Goal: Use online tool/utility: Utilize a website feature to perform a specific function

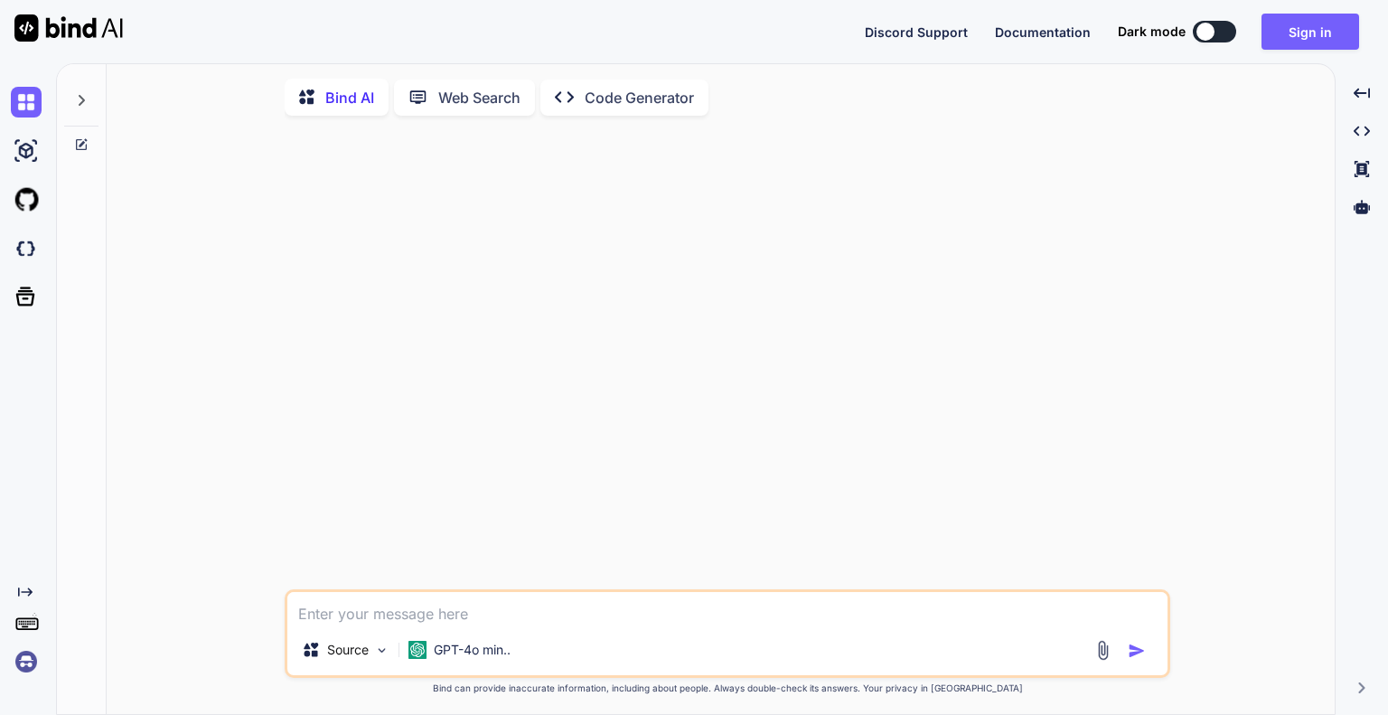
click at [499, 625] on textarea at bounding box center [727, 608] width 880 height 33
type textarea "u"
click at [334, 616] on textarea at bounding box center [727, 608] width 880 height 33
paste textarea "In mining environments, harmful gases like methane, carbon monoxide, and hydrog…"
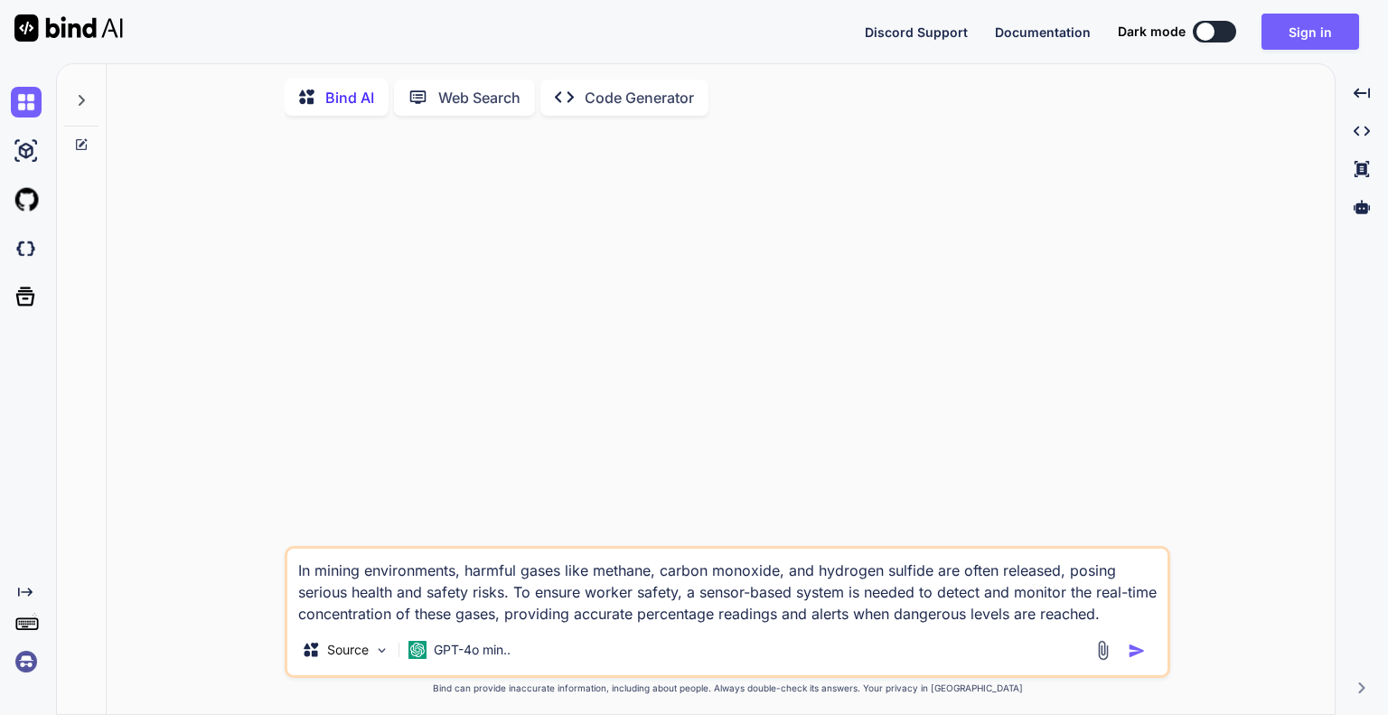
type textarea "In mining environments, harmful gases like methane, carbon monoxide, and hydrog…"
click at [1146, 651] on img "button" at bounding box center [1137, 651] width 18 height 18
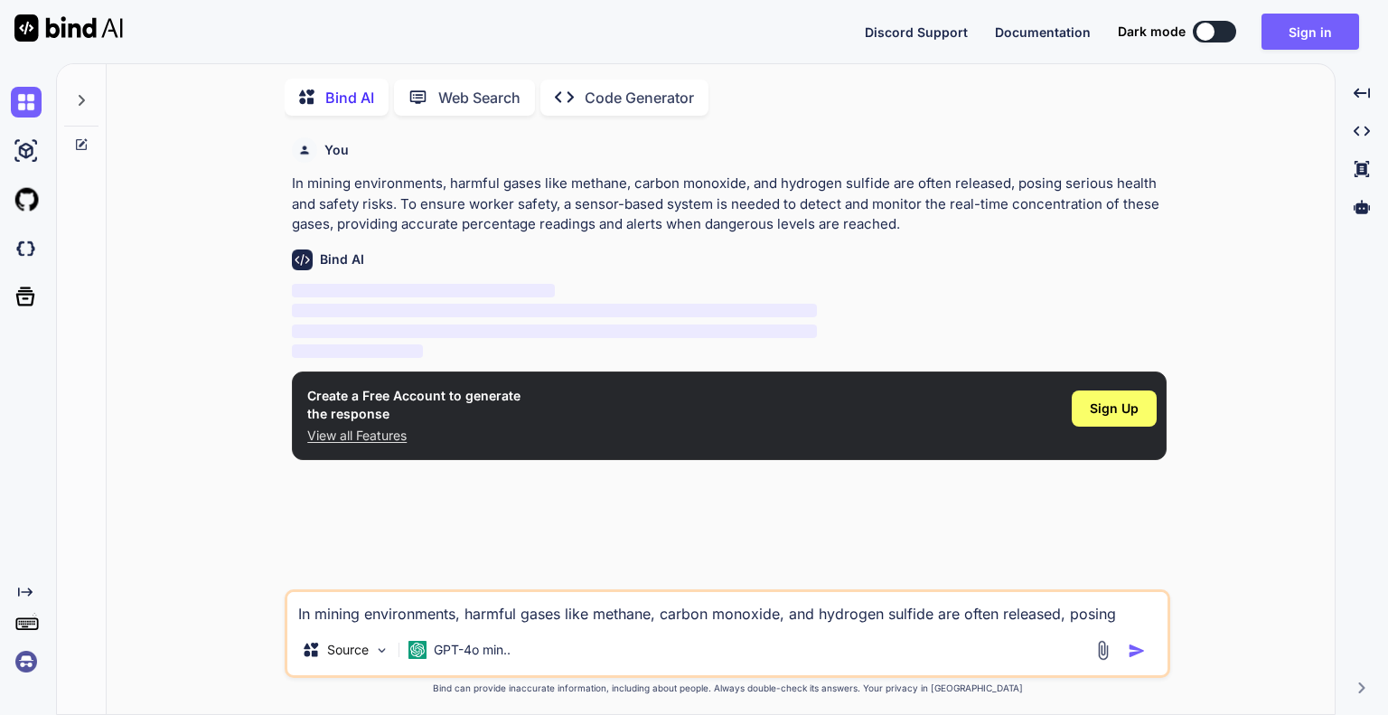
scroll to position [6, 0]
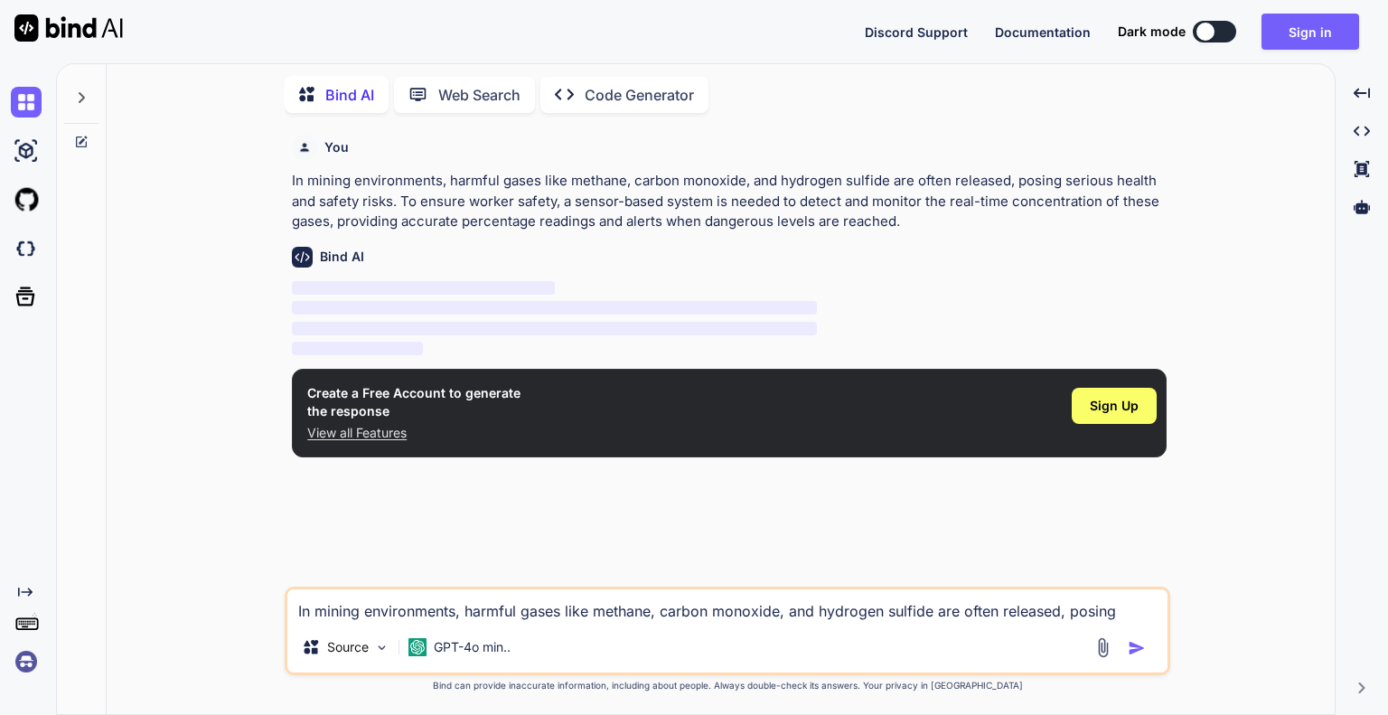
click at [381, 437] on p "View all Features" at bounding box center [413, 433] width 213 height 18
click at [1144, 390] on div "Sign Up" at bounding box center [1114, 406] width 85 height 36
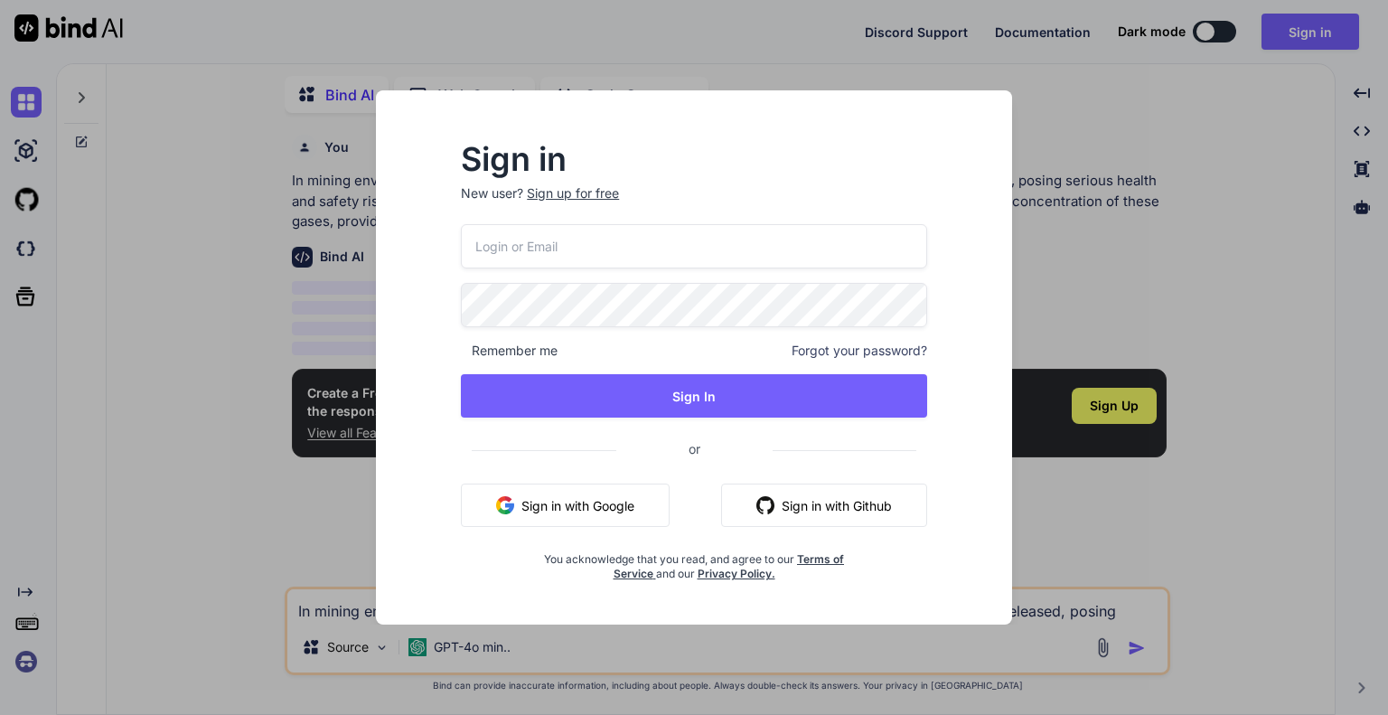
click at [633, 511] on button "Sign in with Google" at bounding box center [565, 505] width 209 height 43
click at [579, 498] on button "Sign in with Google" at bounding box center [565, 505] width 209 height 43
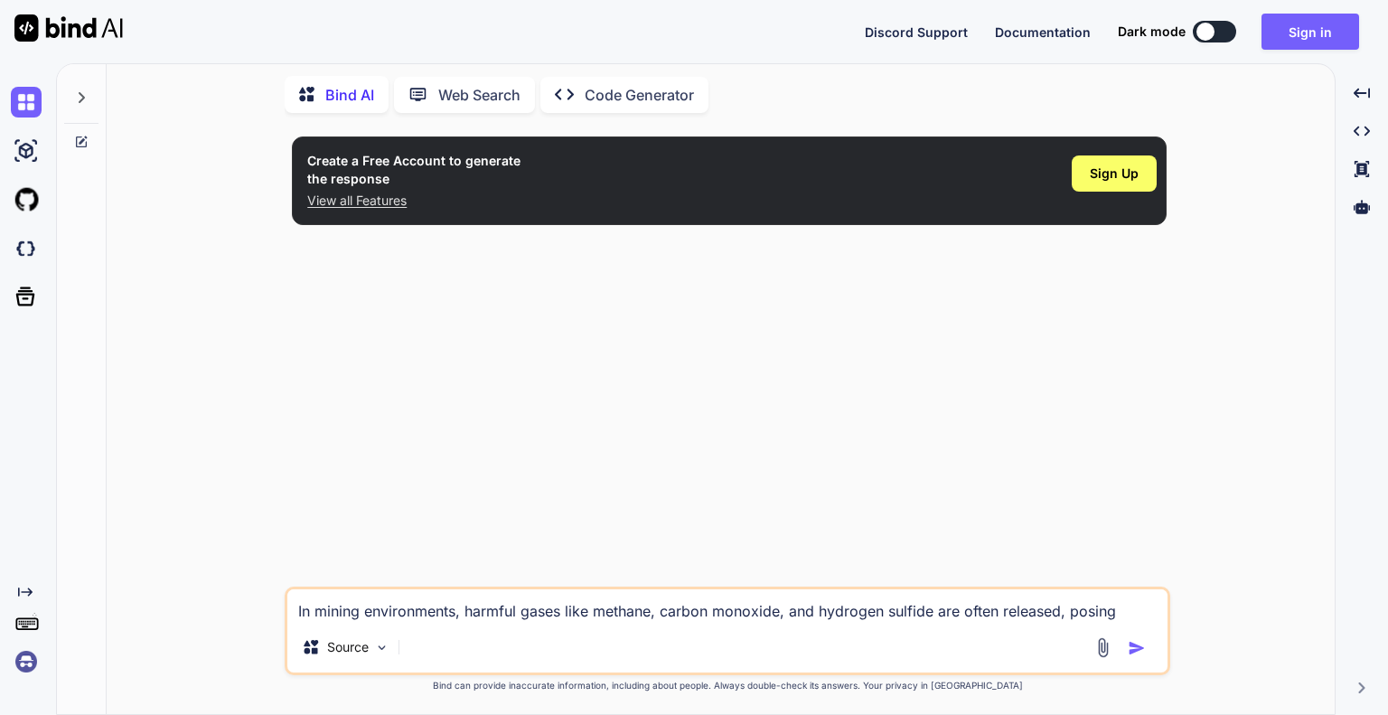
click at [567, 601] on textarea "In mining environments, harmful gases like methane, carbon monoxide, and hydrog…" at bounding box center [727, 605] width 880 height 33
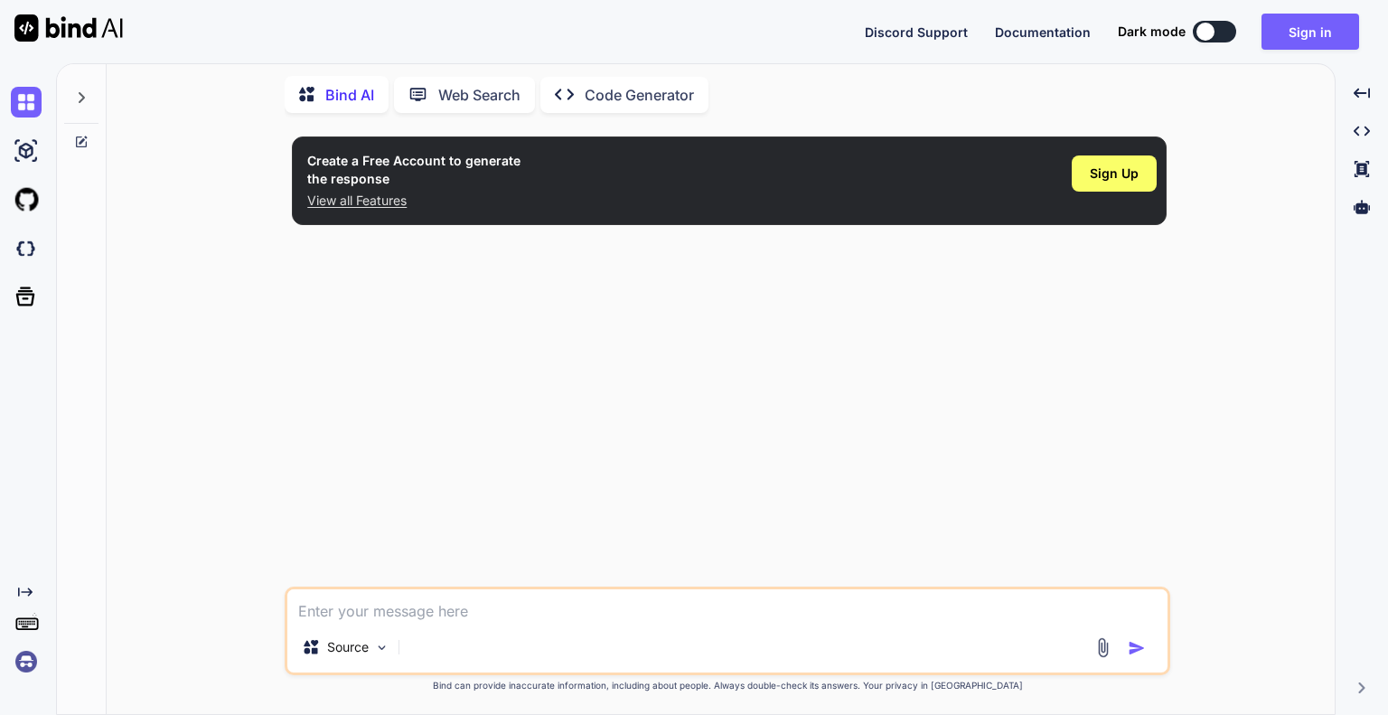
paste textarea "In mining environments, harmful gases like methane, carbon monoxide, and hydrog…"
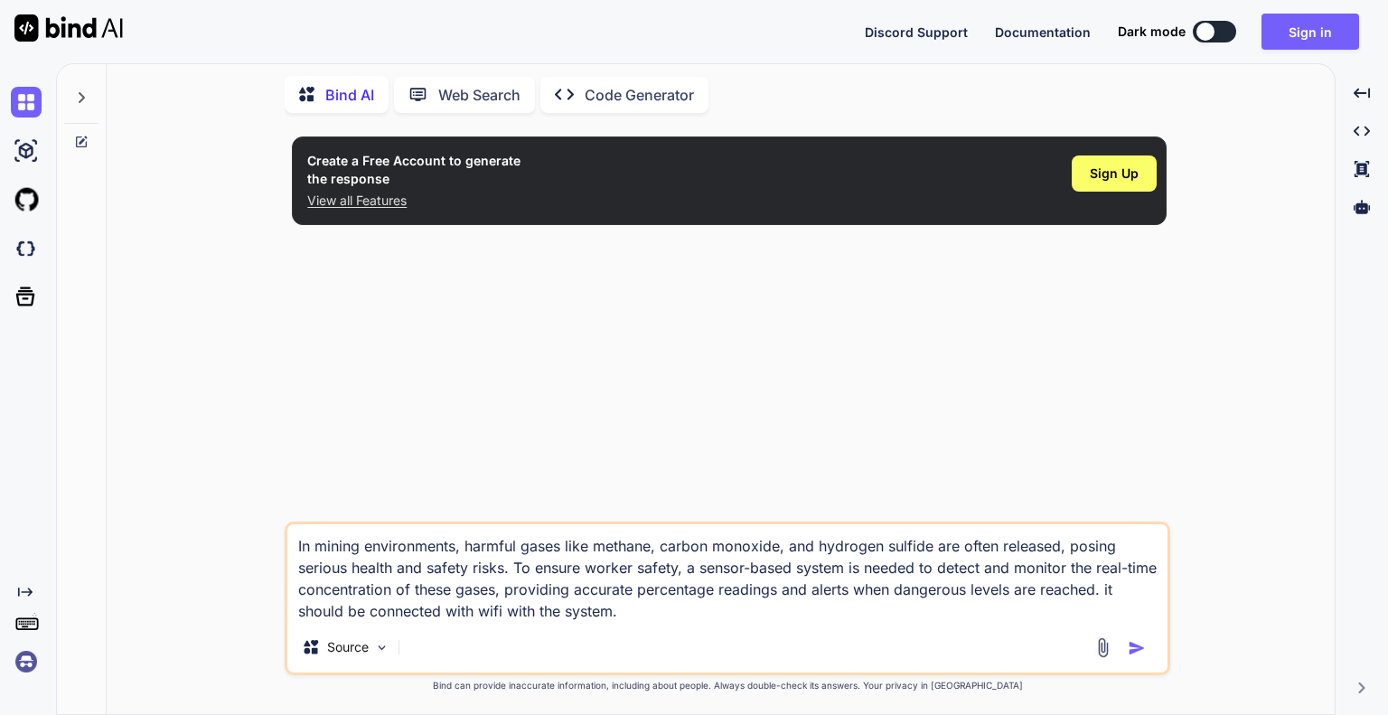
type textarea "In mining environments, harmful gases like methane, carbon monoxide, and hydrog…"
click at [1142, 648] on img "button" at bounding box center [1137, 648] width 18 height 18
click at [724, 621] on textarea "In mining environments, harmful gases like methane, carbon monoxide, and hydrog…" at bounding box center [727, 573] width 880 height 98
click at [1132, 176] on span "Sign Up" at bounding box center [1114, 174] width 49 height 18
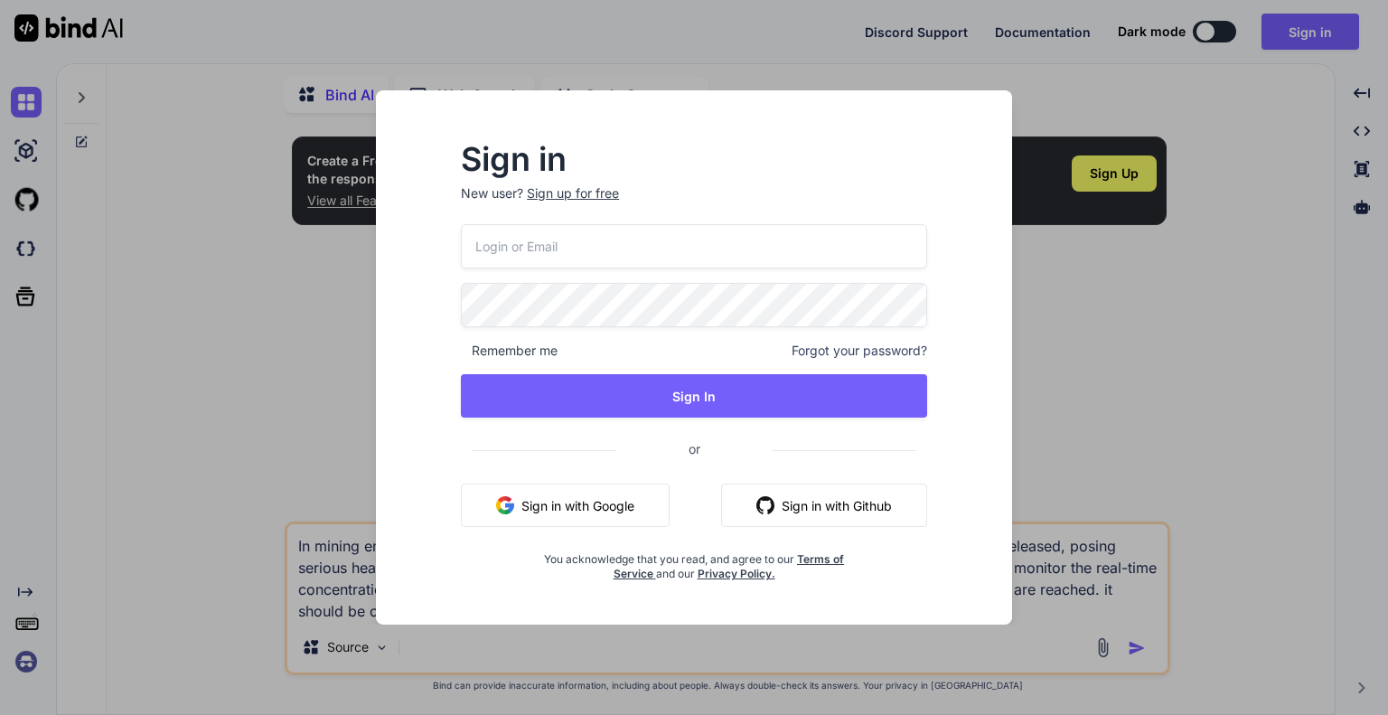
click at [1083, 134] on div "Sign in New user? Sign up for free Remember me Forgot your password? Sign In or…" at bounding box center [694, 357] width 1388 height 715
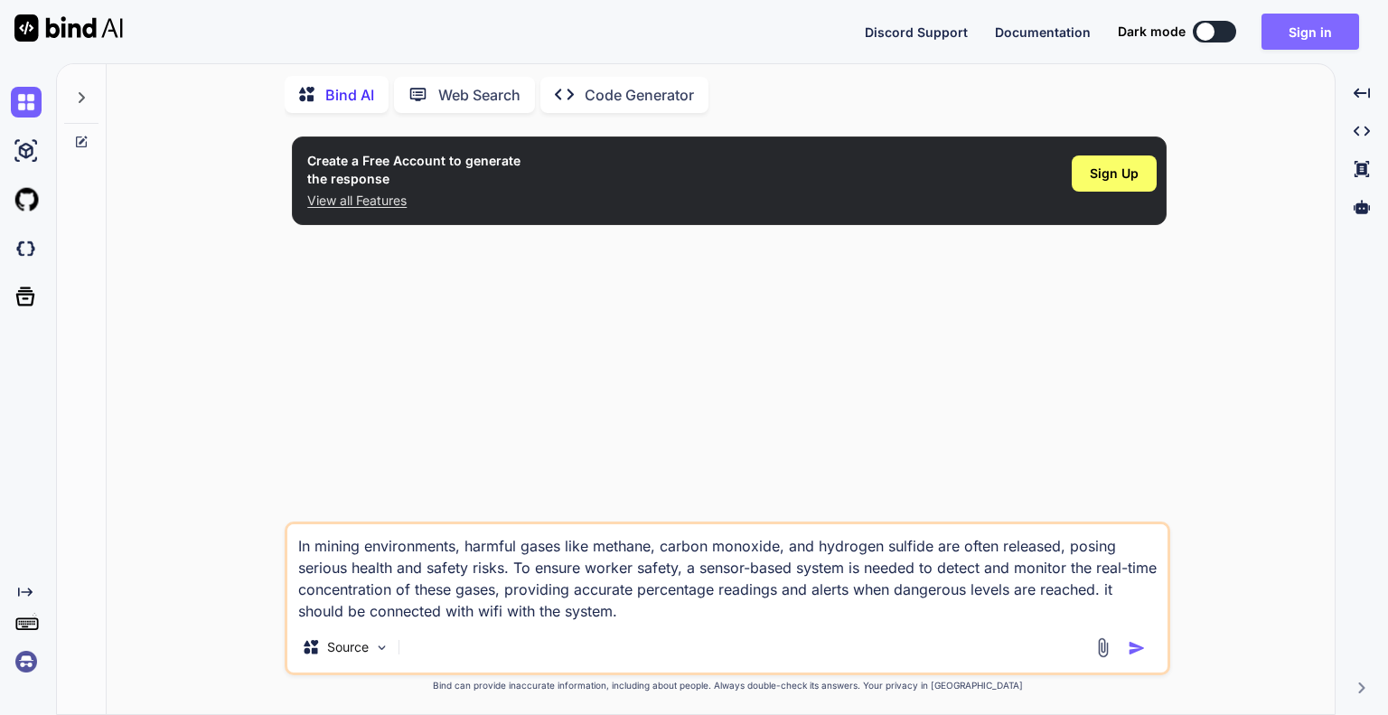
click at [1321, 25] on button "Sign in" at bounding box center [1311, 32] width 98 height 36
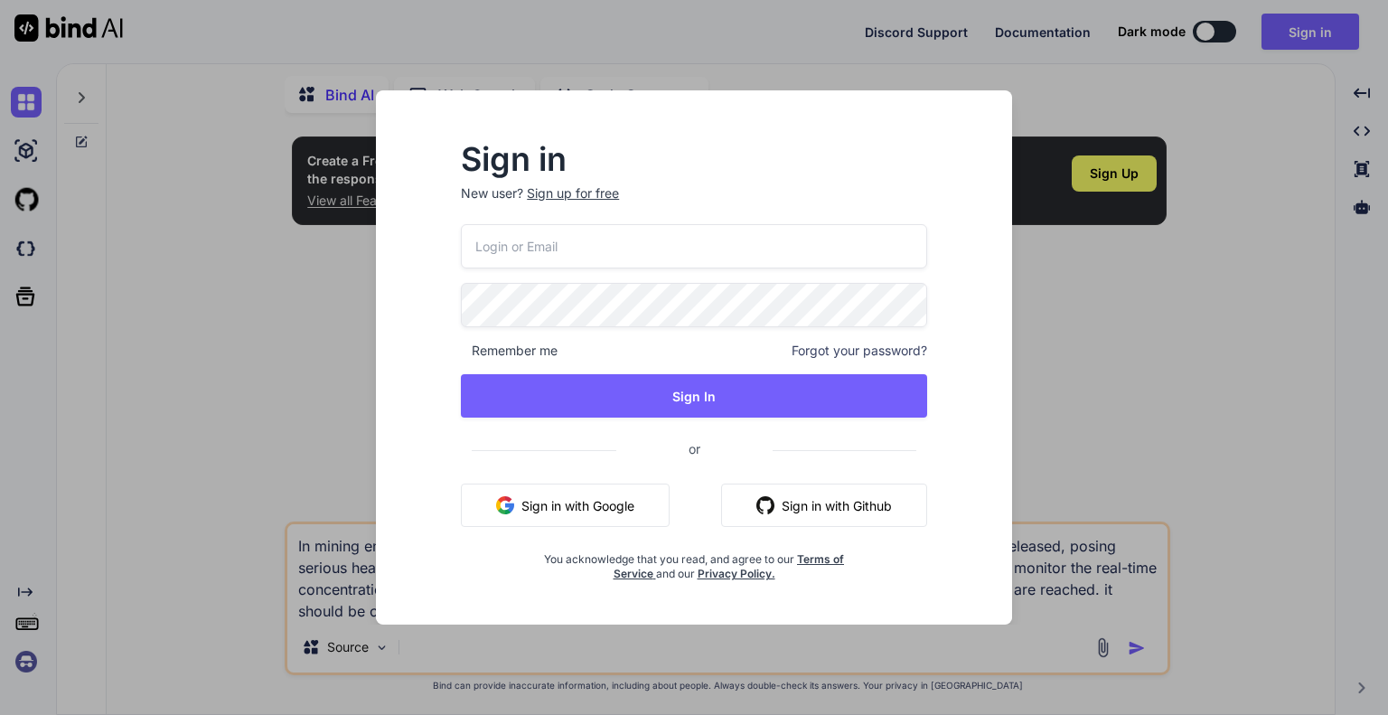
click at [585, 503] on button "Sign in with Google" at bounding box center [565, 505] width 209 height 43
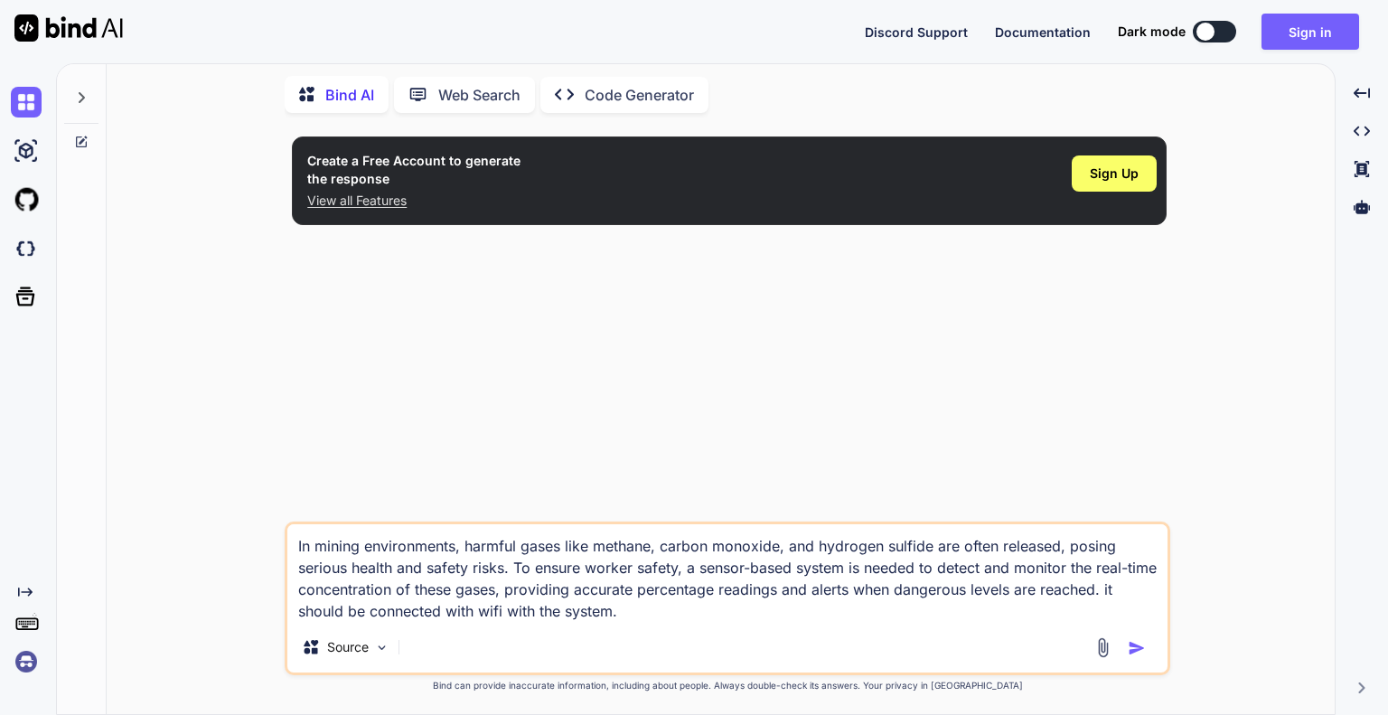
click at [633, 615] on textarea "In mining environments, harmful gases like methane, carbon monoxide, and hydrog…" at bounding box center [727, 573] width 880 height 98
click at [1215, 28] on div at bounding box center [1206, 32] width 18 height 18
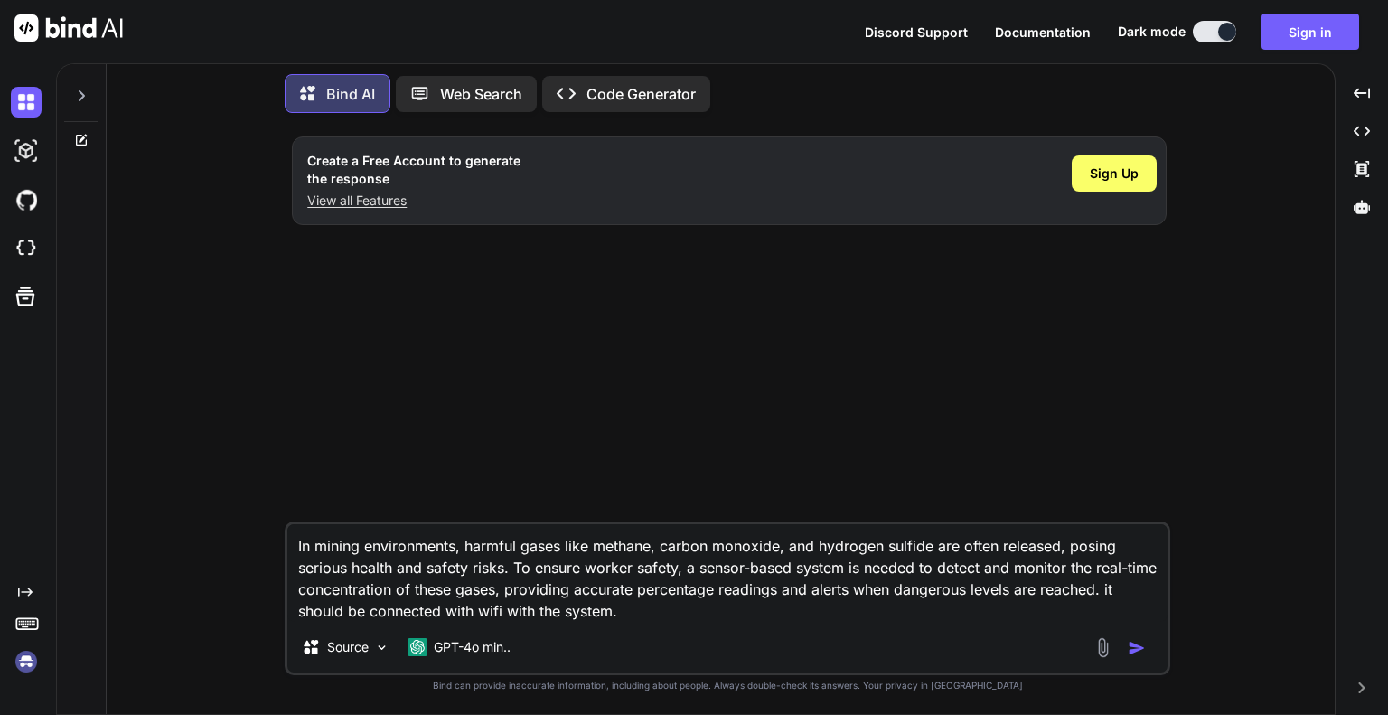
click at [1146, 648] on img "button" at bounding box center [1137, 648] width 18 height 18
click at [1138, 650] on img "button" at bounding box center [1137, 648] width 18 height 18
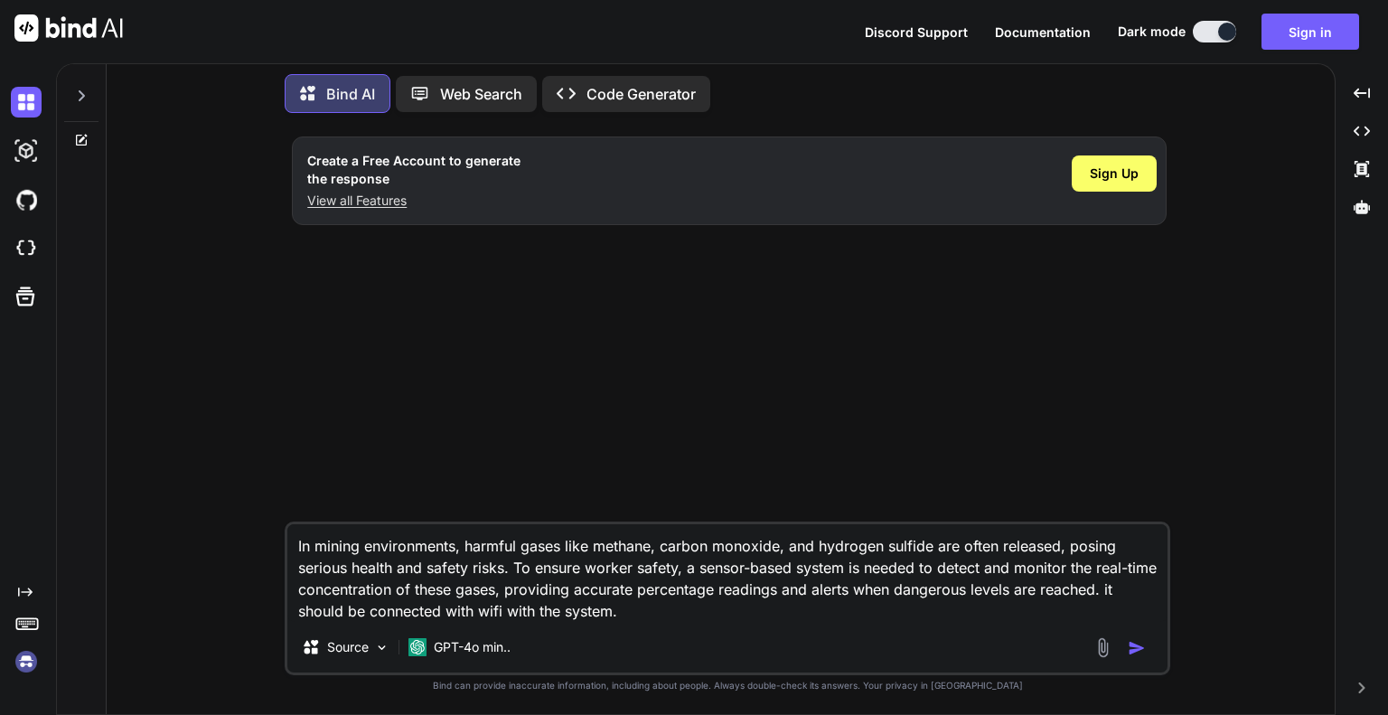
click at [1138, 650] on img "button" at bounding box center [1137, 648] width 18 height 18
click at [673, 83] on p "Code Generator" at bounding box center [641, 94] width 109 height 22
click at [642, 89] on p "Code Generator" at bounding box center [641, 94] width 109 height 22
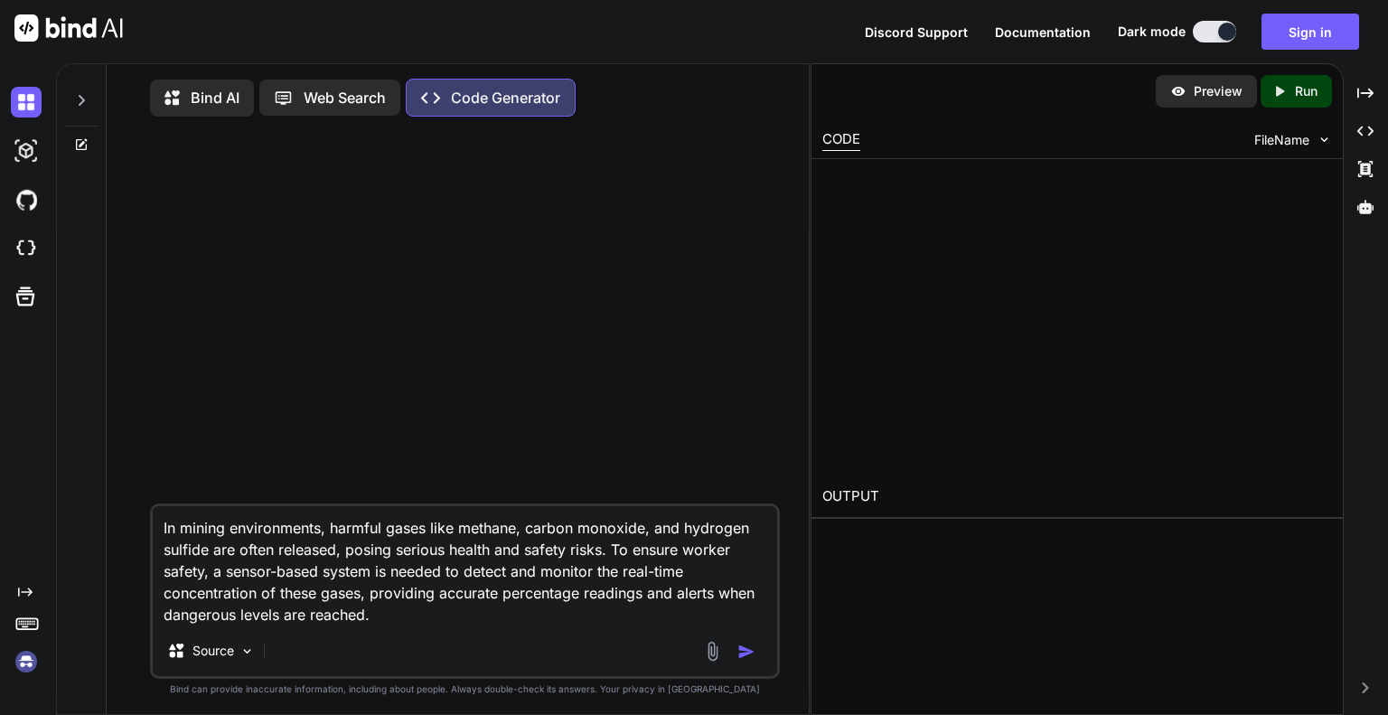
type textarea "In mining environments, harmful gases like methane, carbon monoxide, and hydrog…"
click at [739, 655] on img "button" at bounding box center [747, 652] width 18 height 18
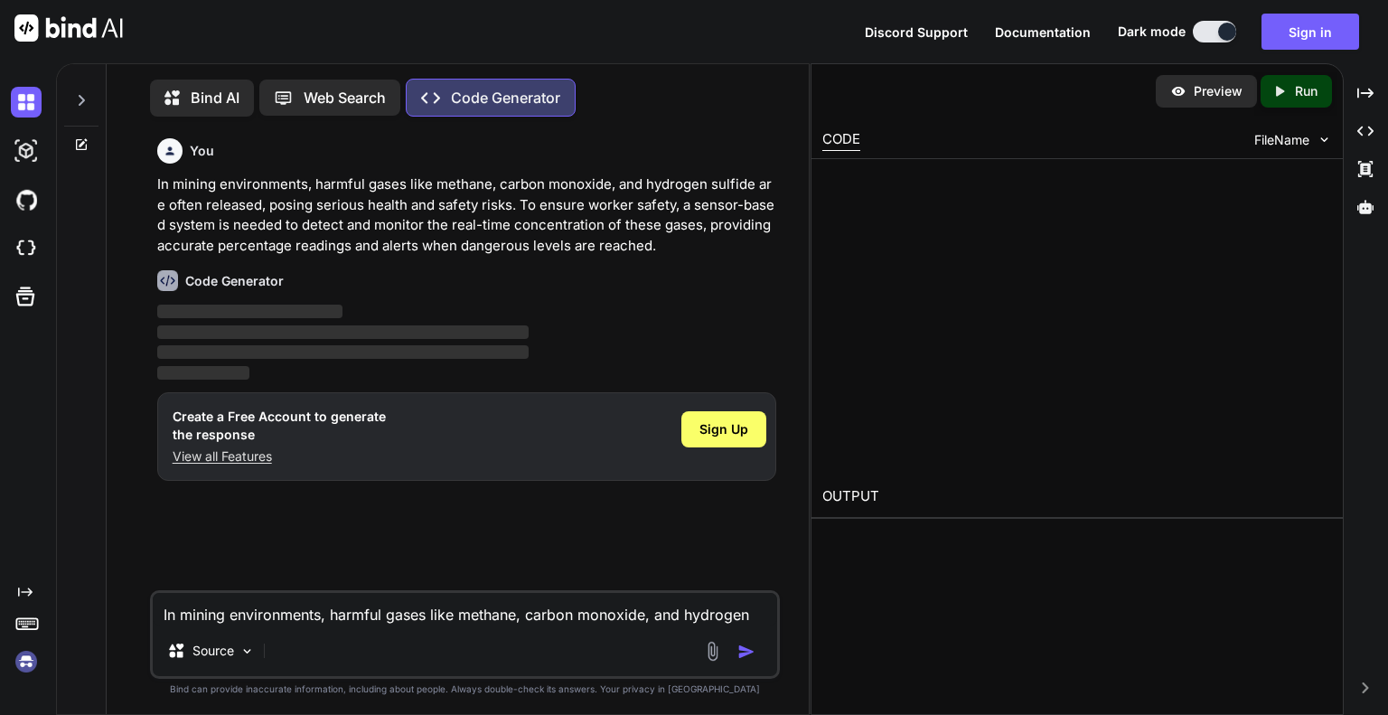
scroll to position [7, 0]
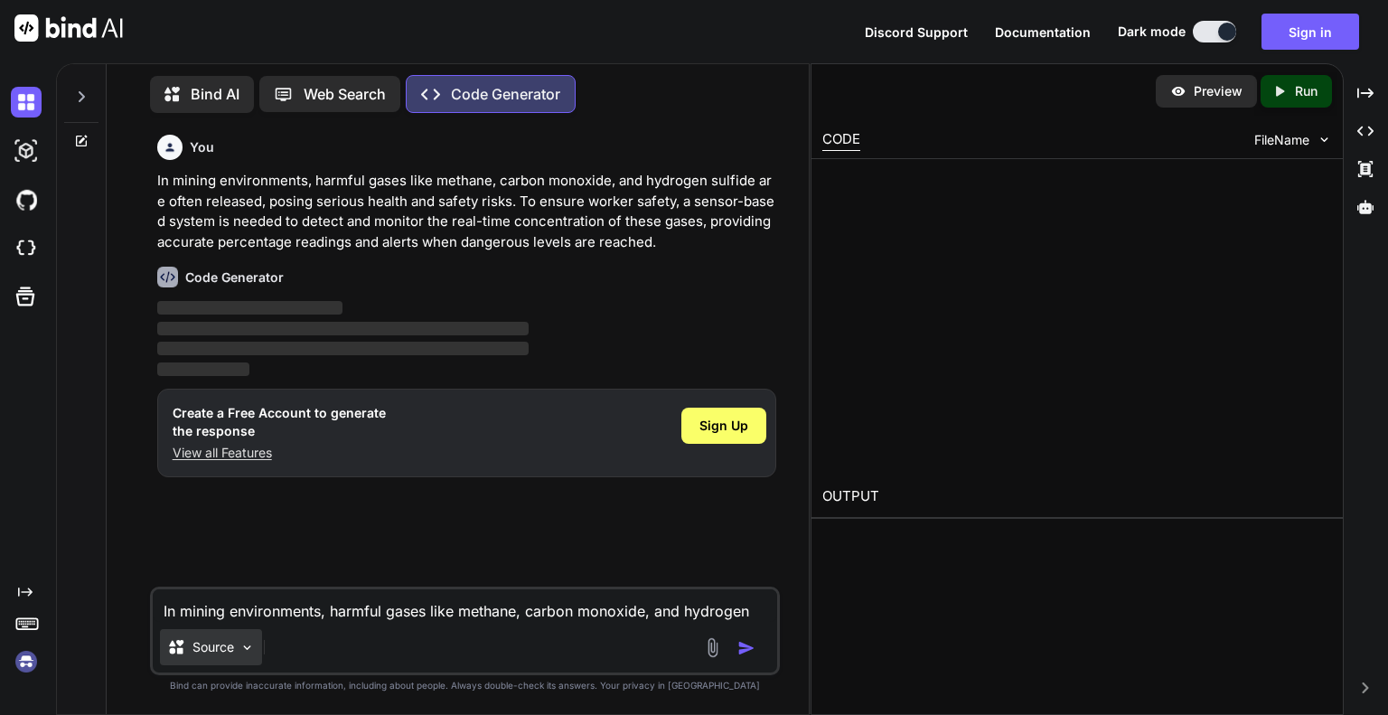
click at [238, 649] on div "Source" at bounding box center [211, 647] width 102 height 36
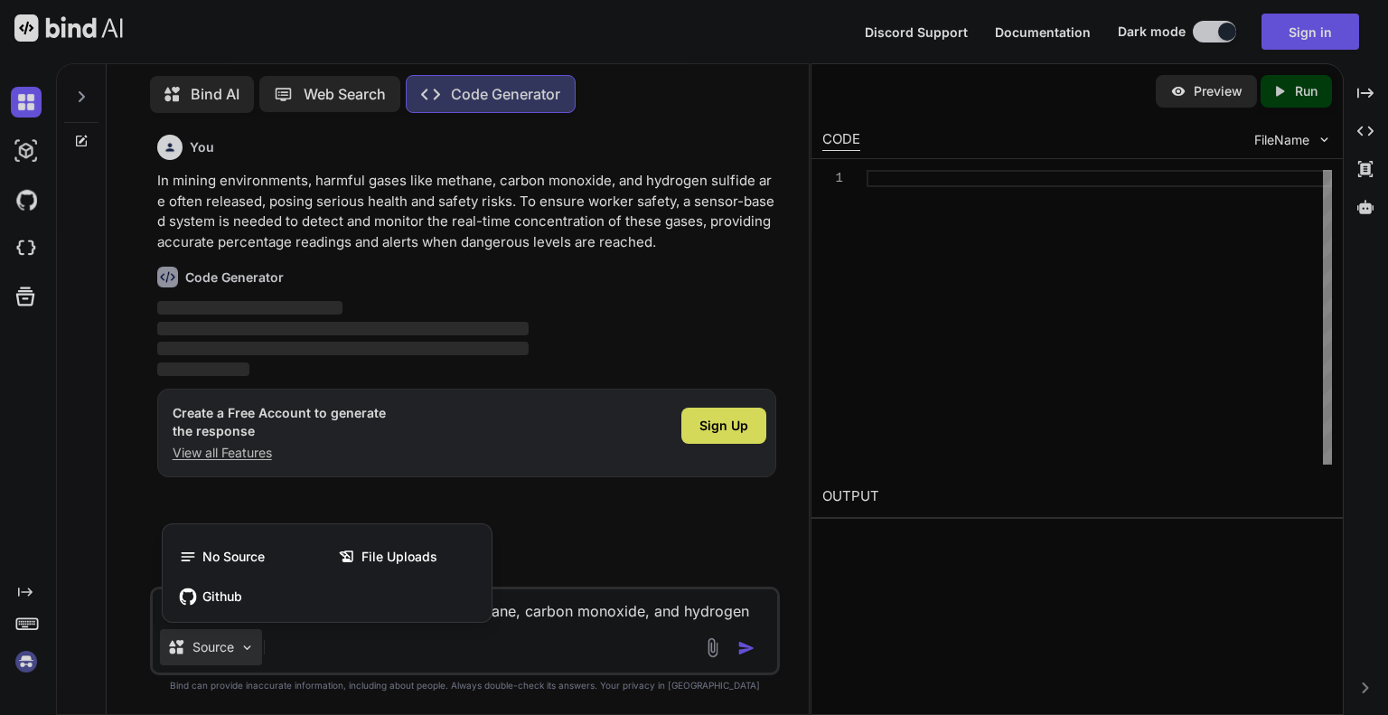
click at [238, 649] on div at bounding box center [694, 357] width 1388 height 715
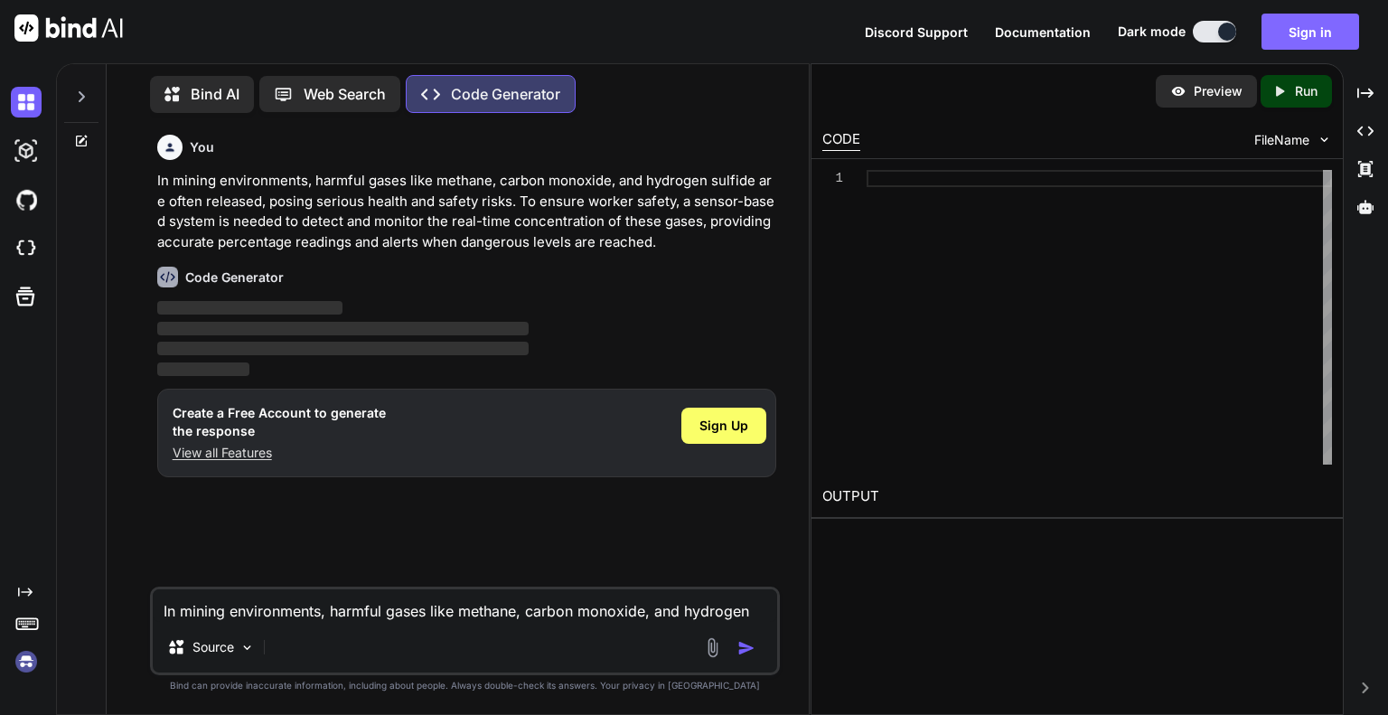
click at [1312, 30] on button "Sign in" at bounding box center [1311, 32] width 98 height 36
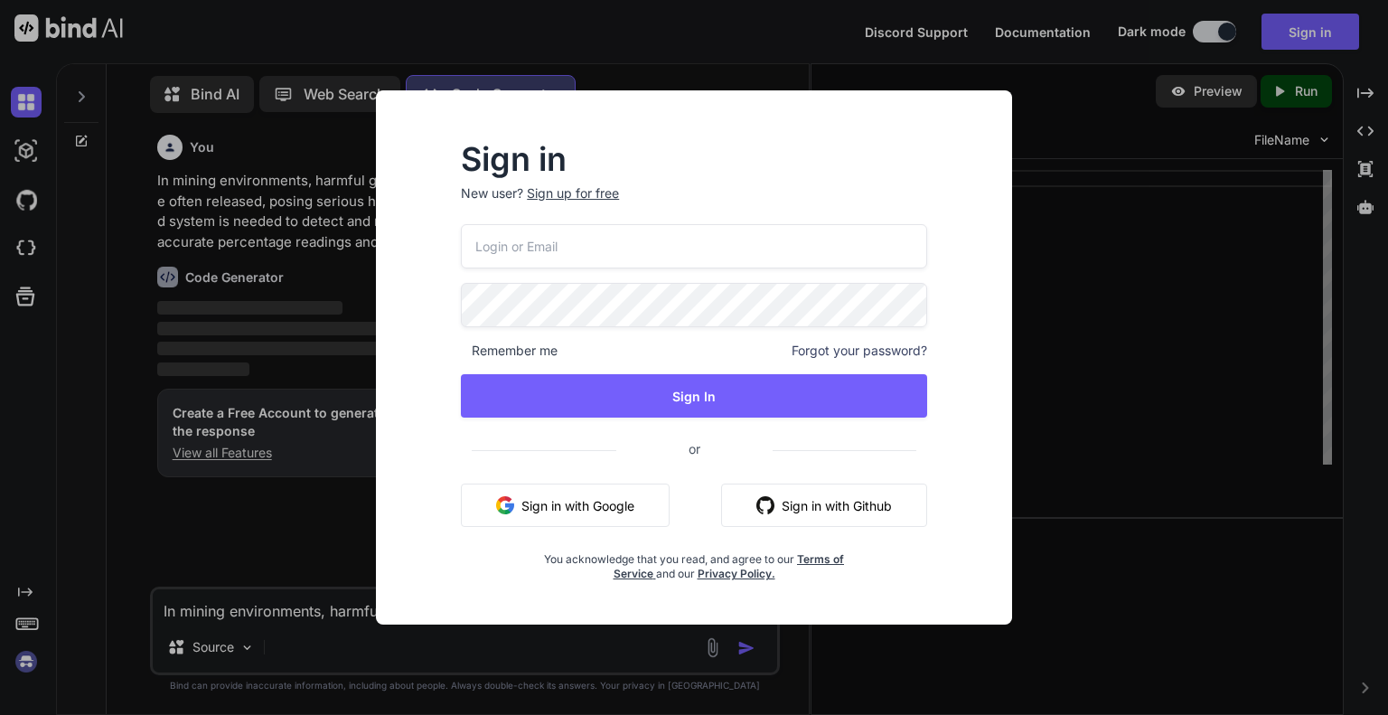
click at [567, 505] on button "Sign in with Google" at bounding box center [565, 505] width 209 height 43
click at [973, 46] on div "Sign in New user? Sign up for free Remember me Forgot your password? Sign In or…" at bounding box center [694, 357] width 1388 height 715
